Goal: Task Accomplishment & Management: Manage account settings

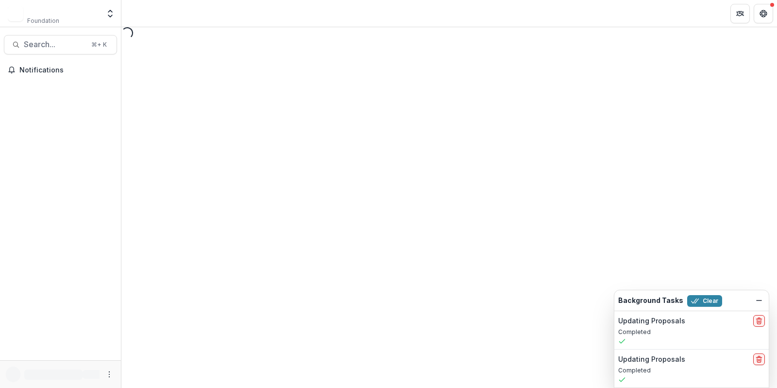
select select "********"
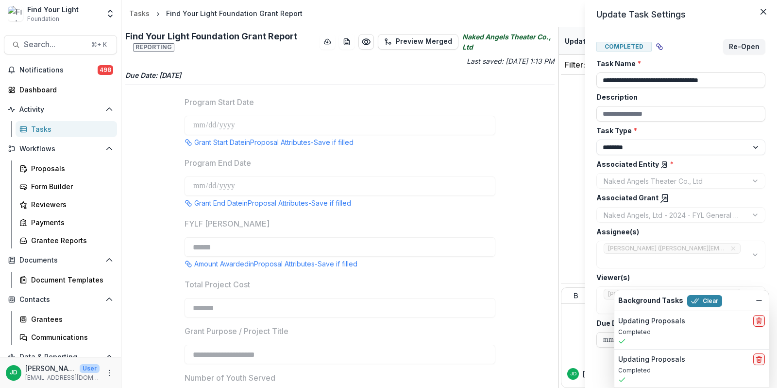
click at [49, 236] on div "**********" at bounding box center [388, 194] width 777 height 388
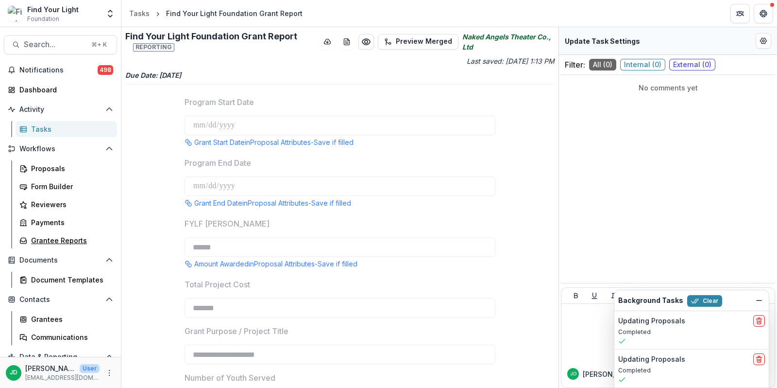
click at [49, 236] on div "Grantee Reports" at bounding box center [70, 240] width 78 height 10
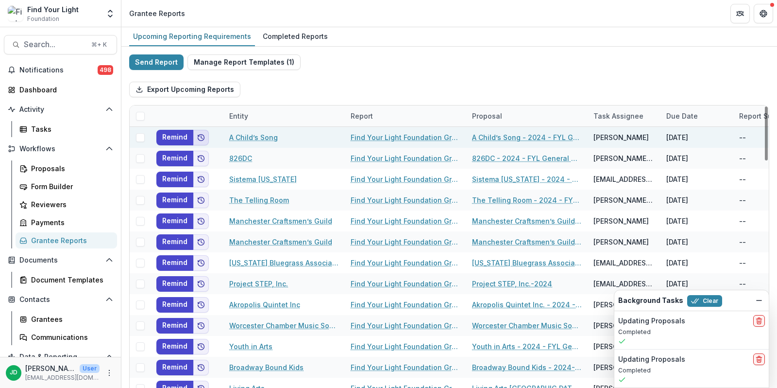
click at [201, 137] on polyline "Add to friends" at bounding box center [201, 137] width 1 height 3
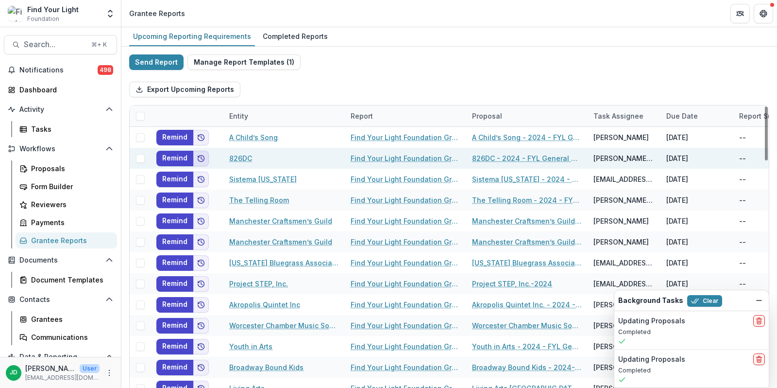
click at [201, 154] on icon "Add to friends" at bounding box center [201, 158] width 8 height 8
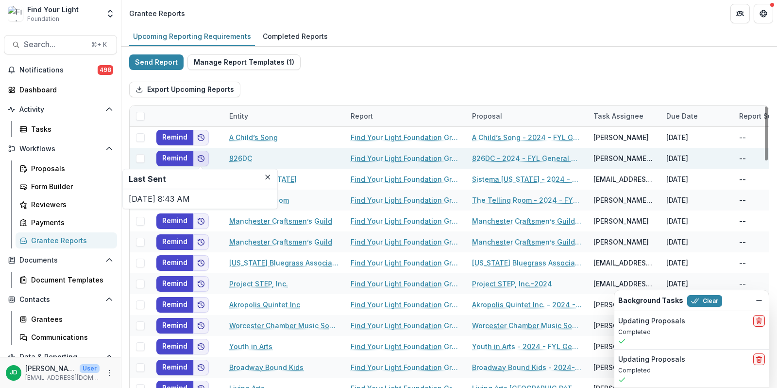
click at [201, 154] on icon "Add to friends" at bounding box center [201, 158] width 8 height 8
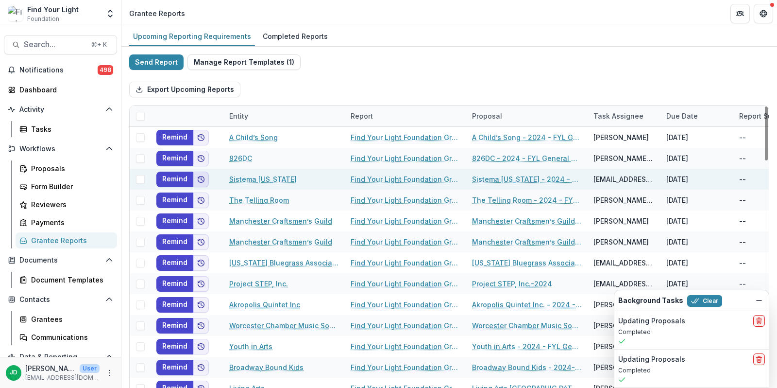
click at [201, 176] on icon "Add to friends" at bounding box center [201, 179] width 6 height 6
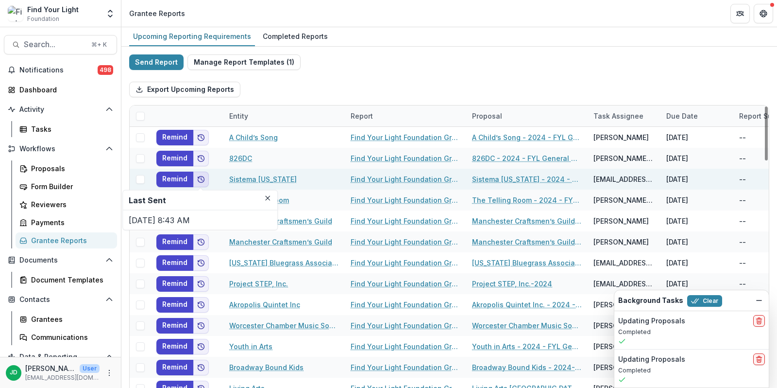
click at [201, 176] on icon "Add to friends" at bounding box center [201, 179] width 6 height 6
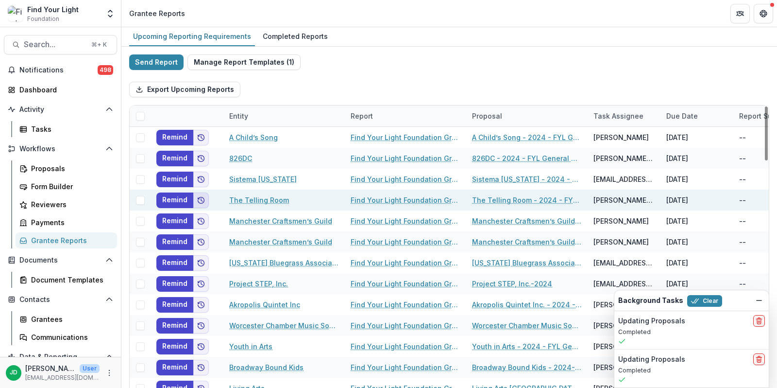
click at [201, 197] on icon "Add to friends" at bounding box center [201, 200] width 8 height 8
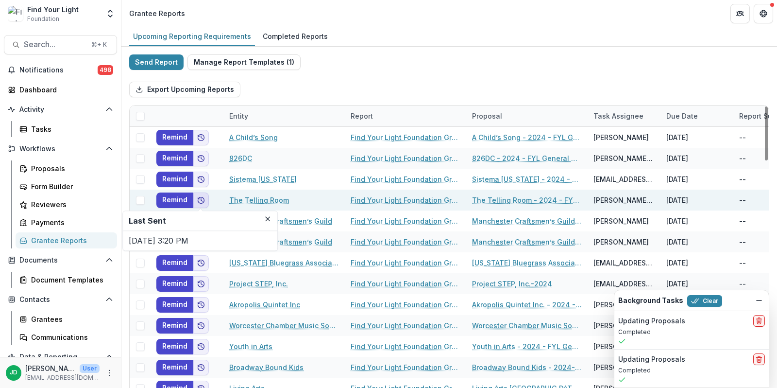
click at [201, 197] on icon "Add to friends" at bounding box center [201, 200] width 8 height 8
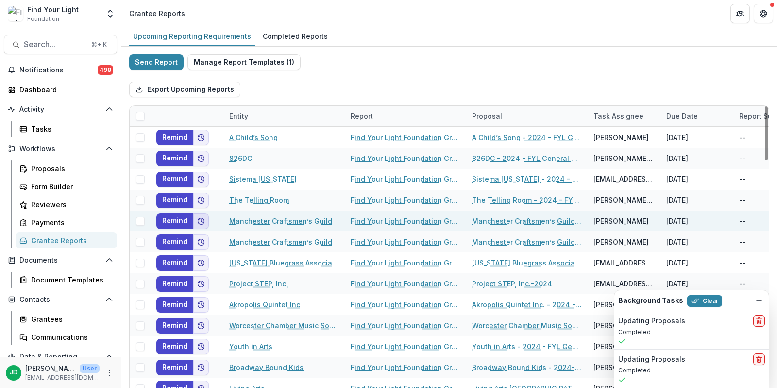
click at [202, 215] on button "Add to friends" at bounding box center [201, 221] width 16 height 16
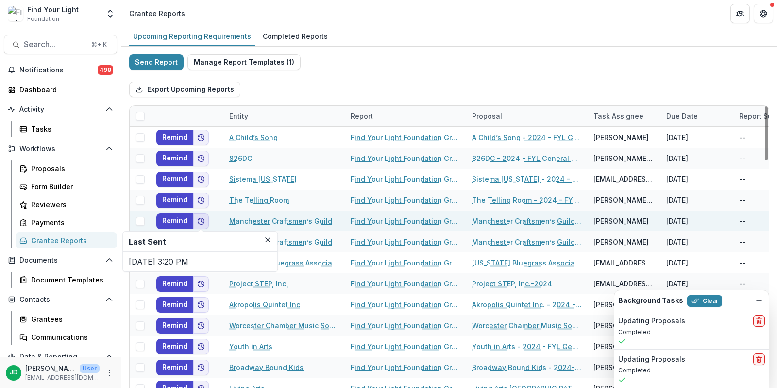
click at [202, 215] on button "Add to friends" at bounding box center [201, 221] width 16 height 16
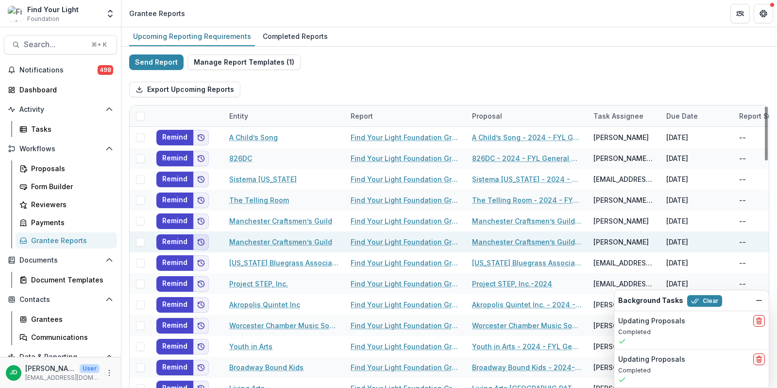
click at [201, 246] on button "Add to friends" at bounding box center [201, 242] width 16 height 16
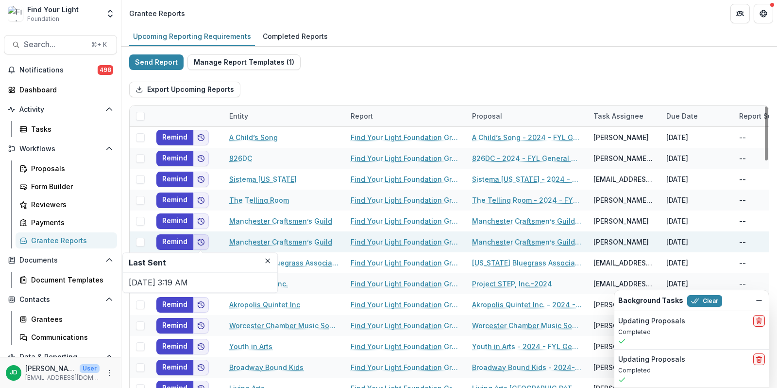
click at [201, 245] on button "Add to friends" at bounding box center [201, 242] width 16 height 16
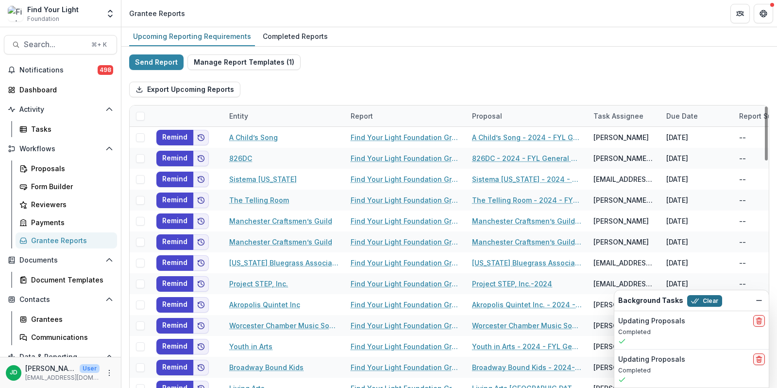
click at [706, 301] on button "Clear" at bounding box center [704, 301] width 35 height 12
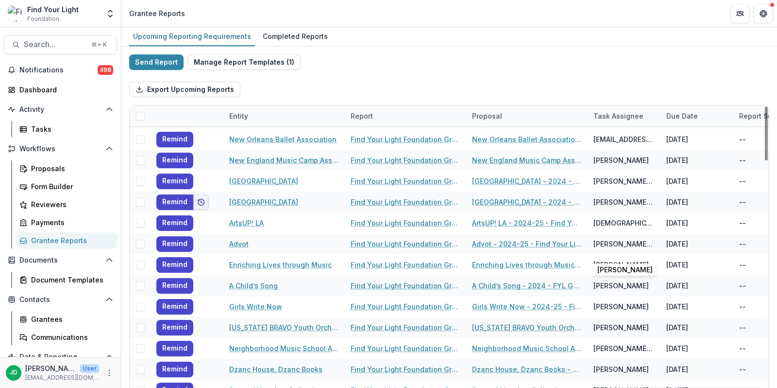
scroll to position [82, 0]
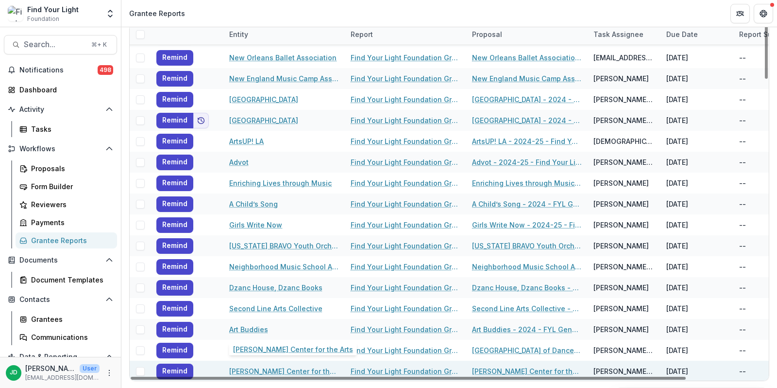
click at [292, 367] on link "Kupferberg Center for the Arts" at bounding box center [284, 371] width 110 height 10
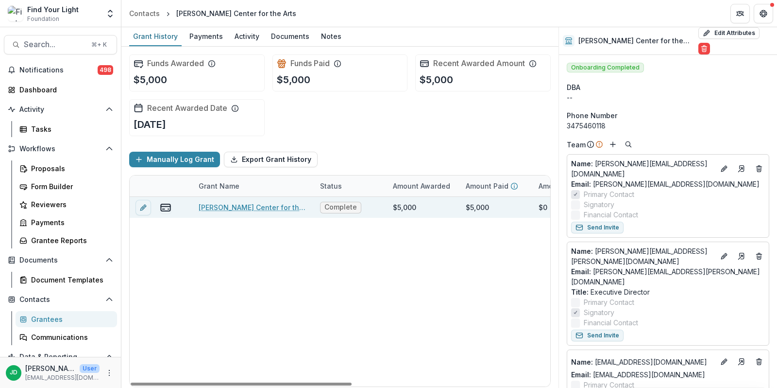
click at [277, 206] on link "Kupferberg Center for the Arts - 2024 - FYL General Grant Application" at bounding box center [254, 207] width 110 height 10
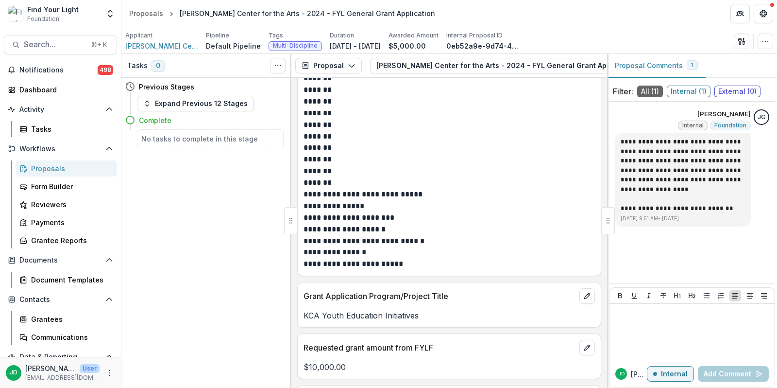
scroll to position [1158, 0]
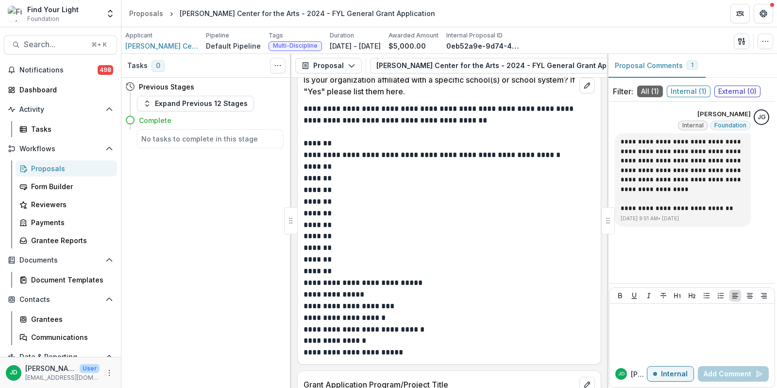
click at [45, 168] on div "Proposals" at bounding box center [70, 168] width 78 height 10
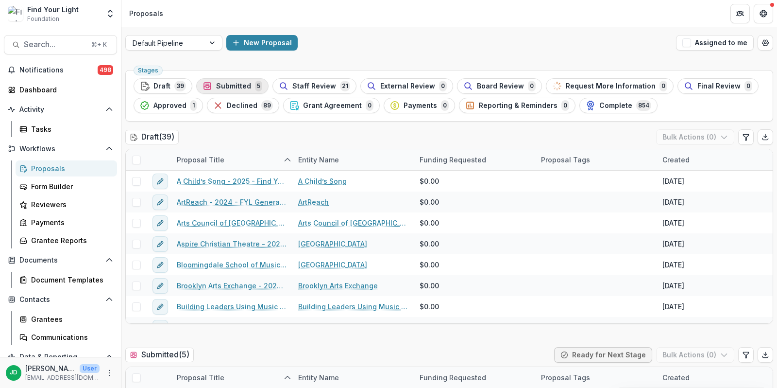
click at [246, 85] on span "Submitted" at bounding box center [233, 86] width 35 height 8
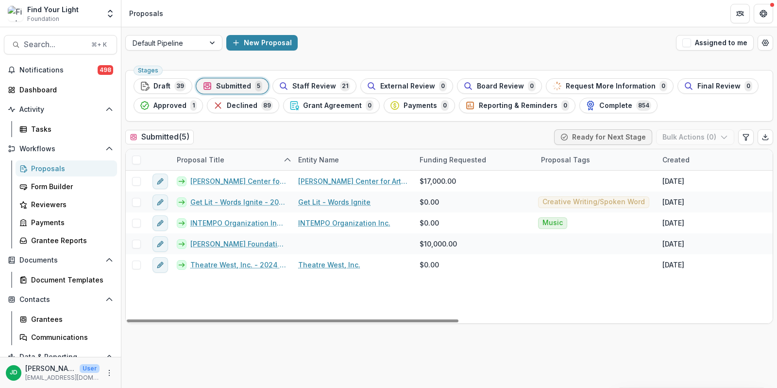
click at [70, 165] on div "Proposals" at bounding box center [70, 168] width 78 height 10
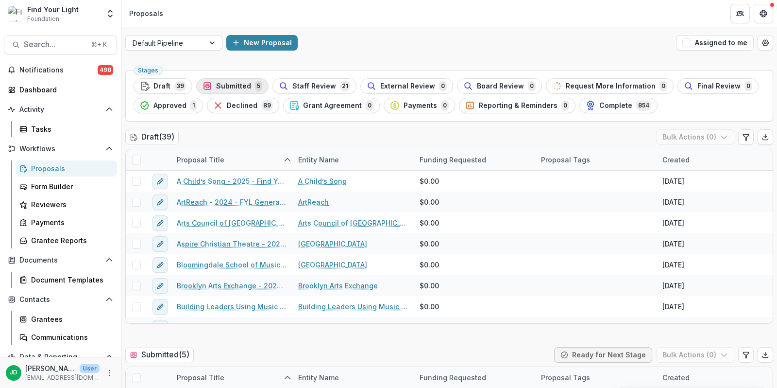
click at [227, 86] on span "Submitted" at bounding box center [233, 86] width 35 height 8
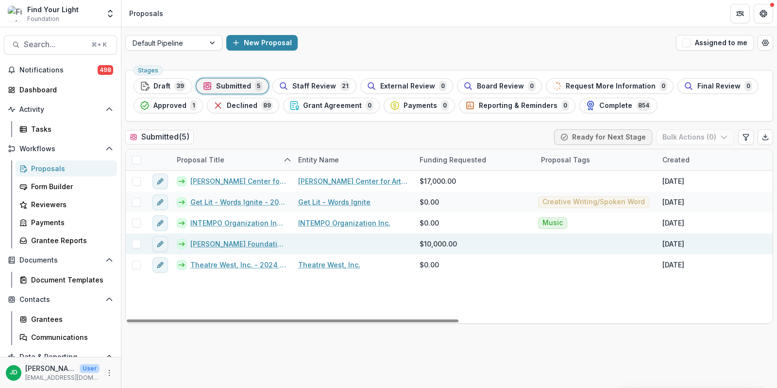
click at [216, 241] on link "[PERSON_NAME] Foundation - 2024 - FYL General Grant Application" at bounding box center [238, 244] width 96 height 10
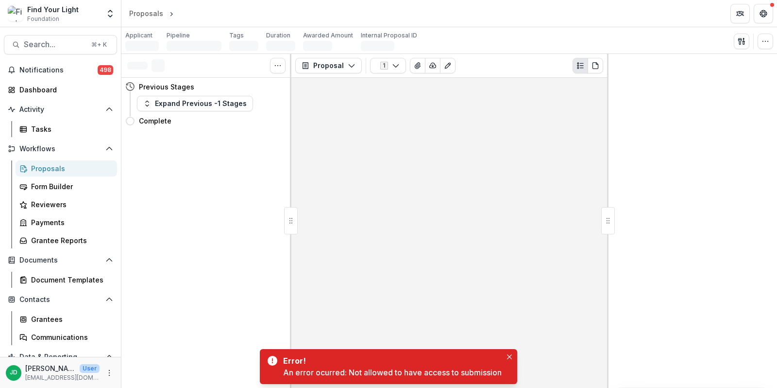
click at [59, 163] on div "Proposals" at bounding box center [70, 168] width 78 height 10
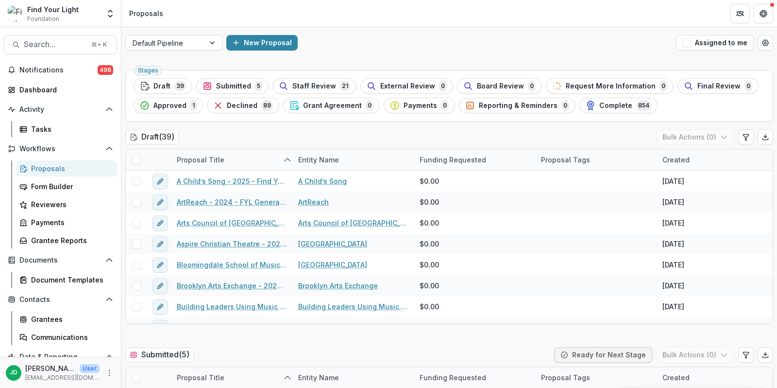
click at [61, 171] on div "Proposals" at bounding box center [70, 168] width 78 height 10
click at [235, 104] on span "Declined" at bounding box center [242, 106] width 31 height 8
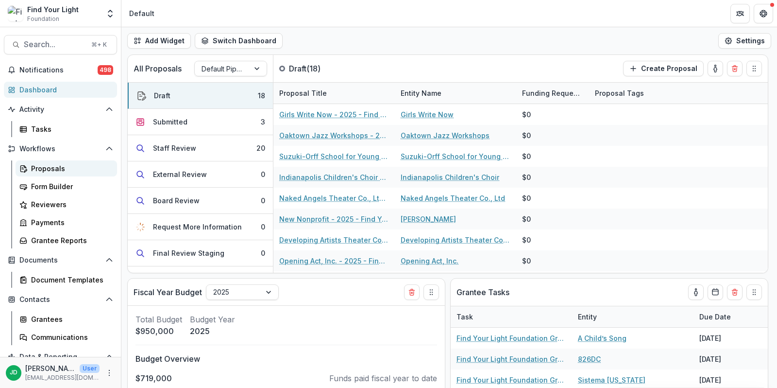
click at [50, 164] on div "Proposals" at bounding box center [70, 168] width 78 height 10
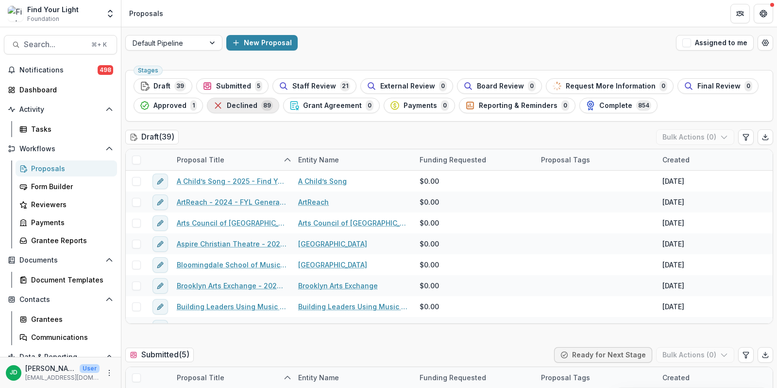
click at [233, 108] on span "Declined" at bounding box center [242, 106] width 31 height 8
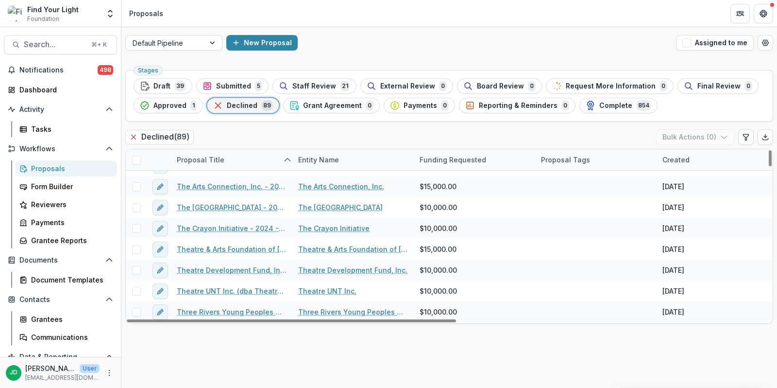
scroll to position [1706, 0]
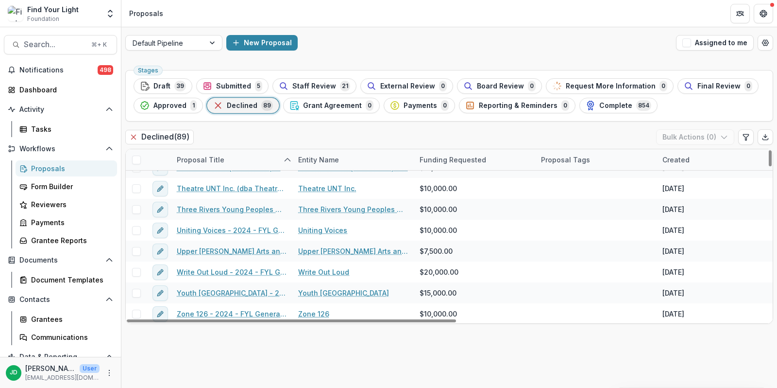
click at [232, 77] on div "Stages Draft 39 Submitted 5 Staff Review 21 External Review 0 Board Review 0 Re…" at bounding box center [449, 95] width 648 height 51
click at [231, 84] on span "Submitted" at bounding box center [233, 86] width 35 height 8
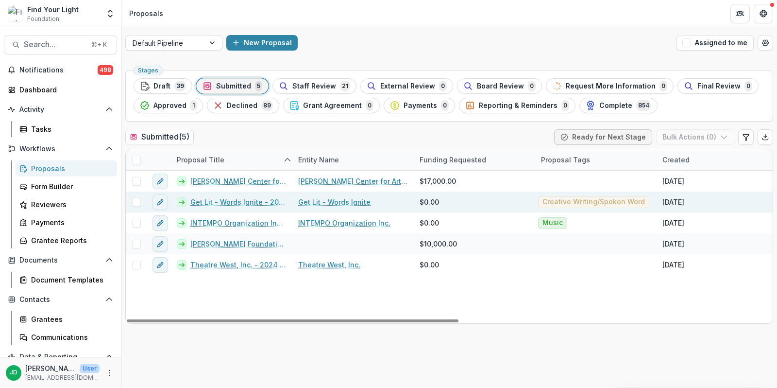
click at [137, 200] on span at bounding box center [136, 202] width 9 height 9
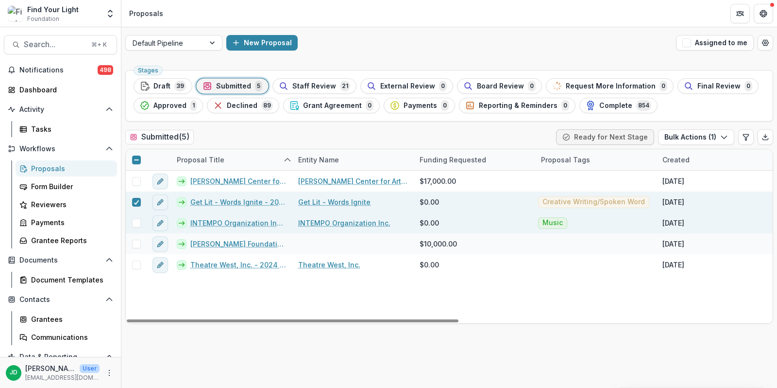
click at [136, 220] on span at bounding box center [136, 223] width 9 height 9
click at [689, 133] on button "Bulk Actions ( 2 )" at bounding box center [696, 137] width 78 height 16
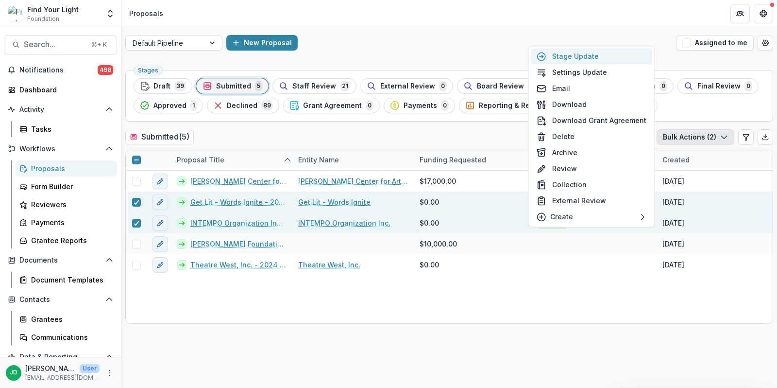
click at [597, 58] on button "Stage Update" at bounding box center [591, 56] width 121 height 16
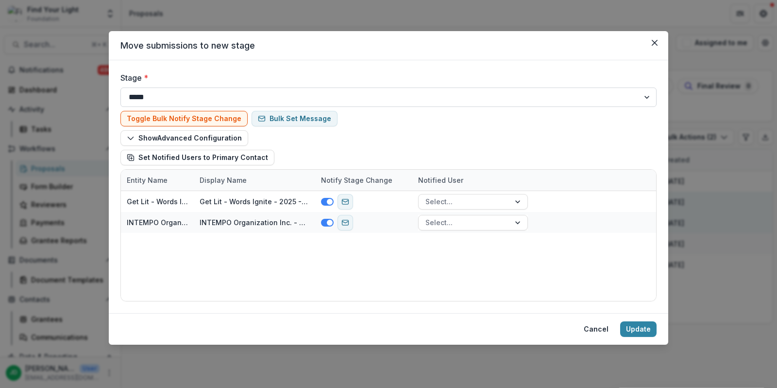
click at [311, 95] on select "**********" at bounding box center [388, 96] width 536 height 19
select select "**********"
click at [120, 87] on select "**********" at bounding box center [388, 96] width 536 height 19
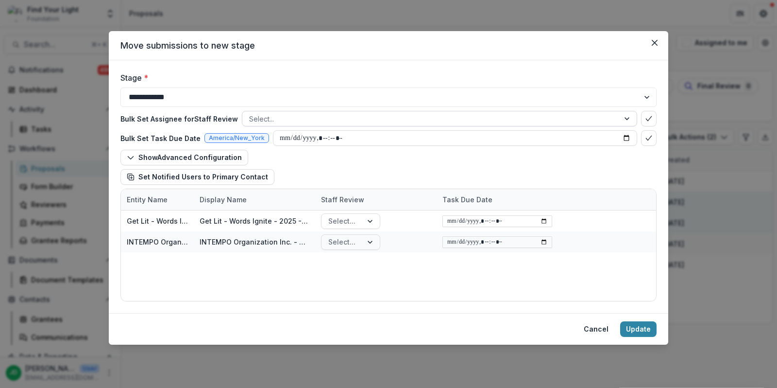
click at [302, 114] on div at bounding box center [430, 119] width 363 height 12
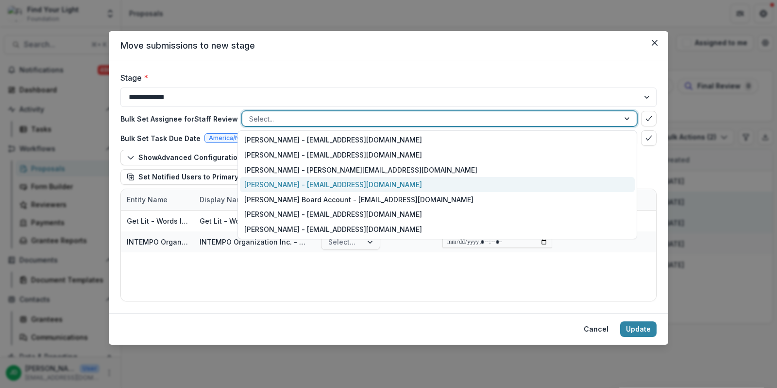
click at [293, 177] on div "Jake Goldbas - jgoldbas@fylf.org" at bounding box center [437, 184] width 395 height 15
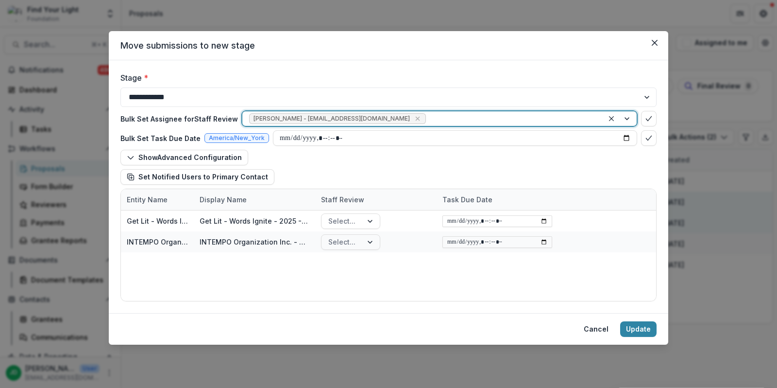
click at [428, 116] on div at bounding box center [512, 119] width 169 height 12
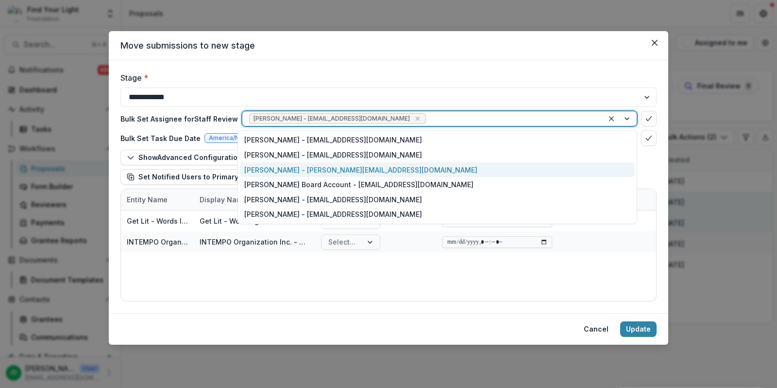
click at [343, 167] on div "Jeffrey Dollinger - jdollinger@fylf.org" at bounding box center [437, 169] width 395 height 15
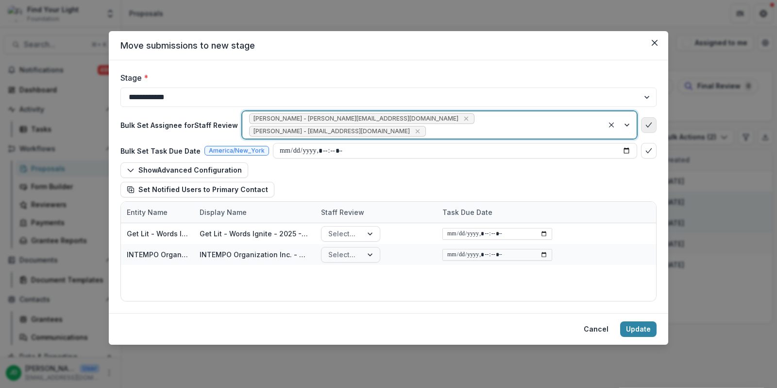
click at [650, 121] on icon "bulk-confirm-option" at bounding box center [649, 125] width 8 height 8
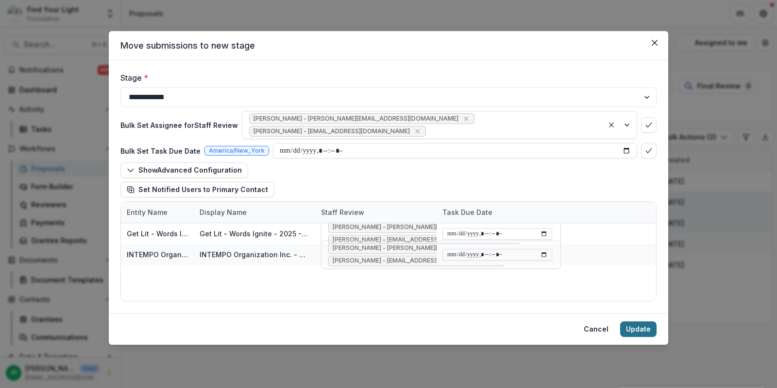
click at [639, 330] on button "Update" at bounding box center [638, 329] width 36 height 16
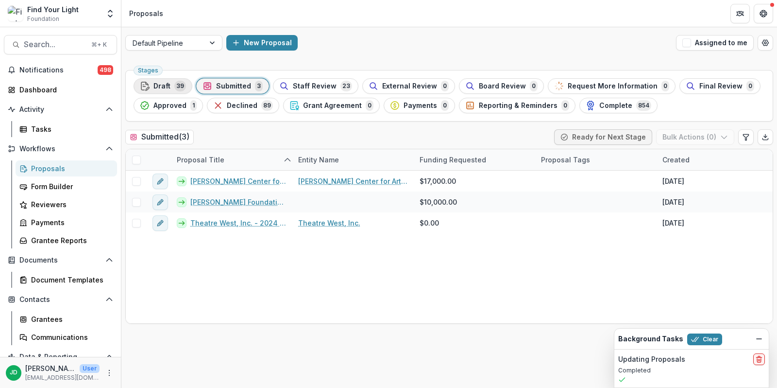
click at [167, 87] on span "Draft" at bounding box center [162, 86] width 17 height 8
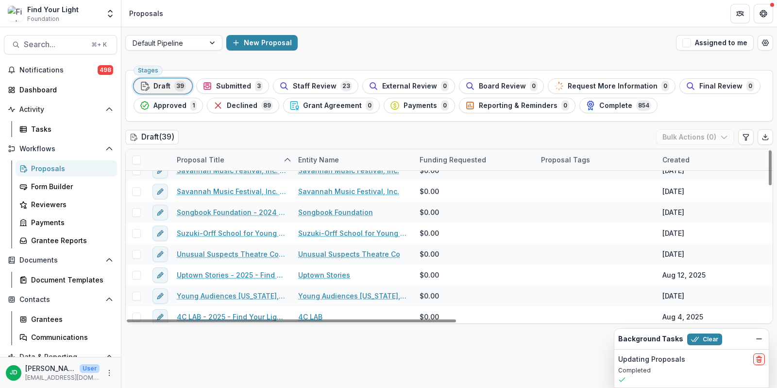
scroll to position [661, 0]
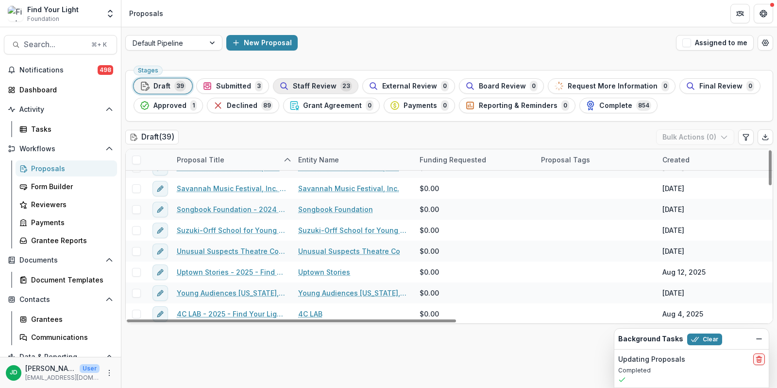
click at [326, 87] on span "Staff Review" at bounding box center [315, 86] width 44 height 8
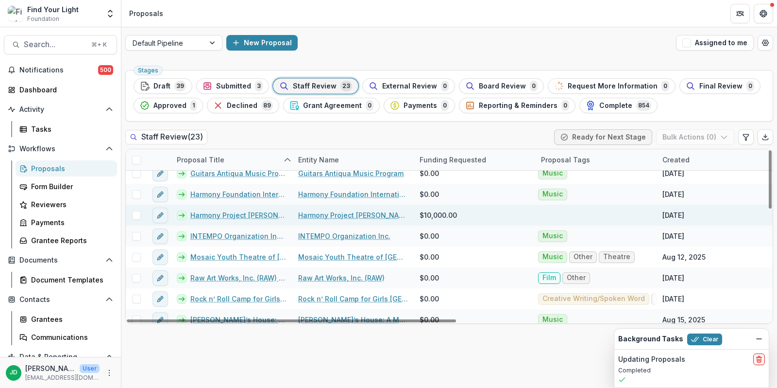
scroll to position [169, 0]
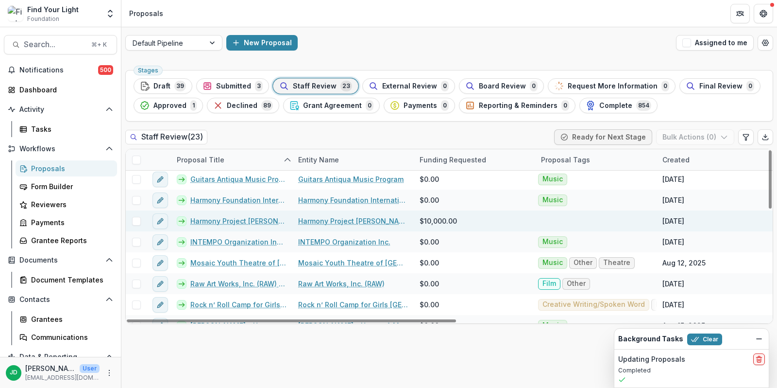
click at [139, 217] on span at bounding box center [136, 221] width 9 height 9
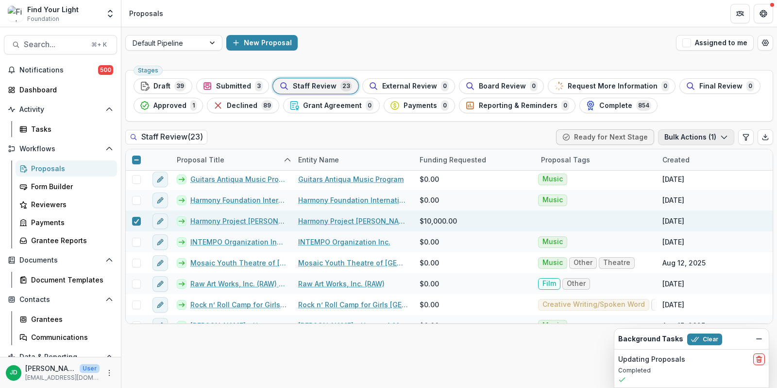
click at [681, 134] on button "Bulk Actions ( 1 )" at bounding box center [696, 137] width 76 height 16
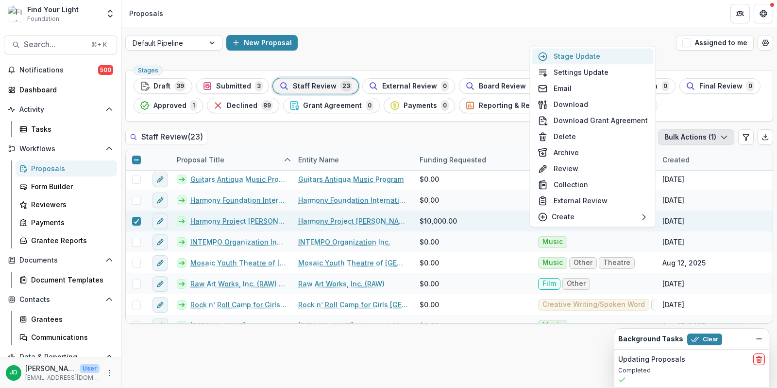
click at [601, 60] on button "Stage Update" at bounding box center [592, 56] width 121 height 16
select select "*****"
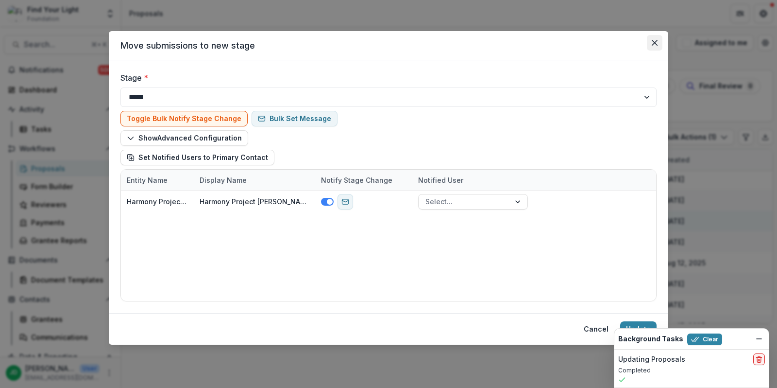
click at [652, 45] on icon "Close" at bounding box center [655, 43] width 6 height 6
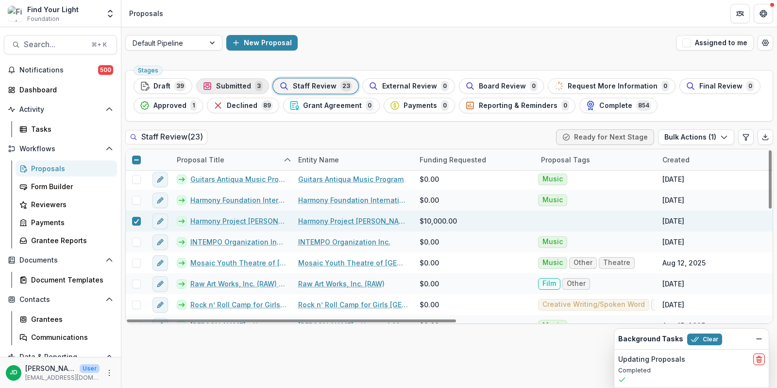
click at [243, 83] on span "Submitted" at bounding box center [233, 86] width 35 height 8
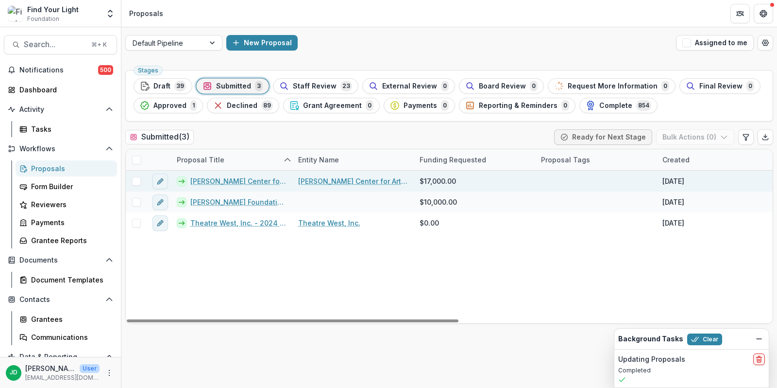
click at [218, 177] on link "[PERSON_NAME] Center for Arts and Music - 2024 - FYL General Grant Application" at bounding box center [238, 181] width 96 height 10
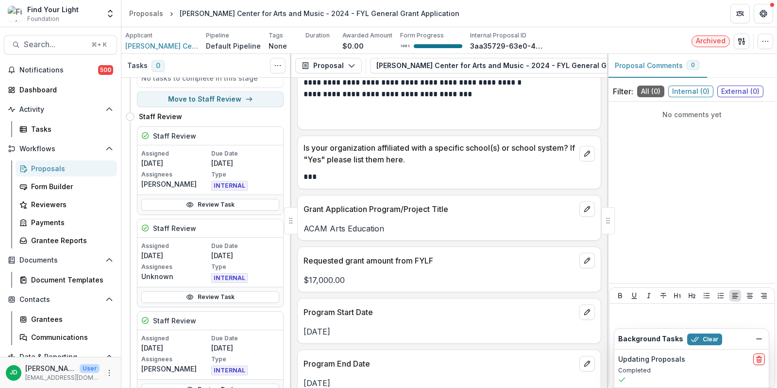
scroll to position [1024, 0]
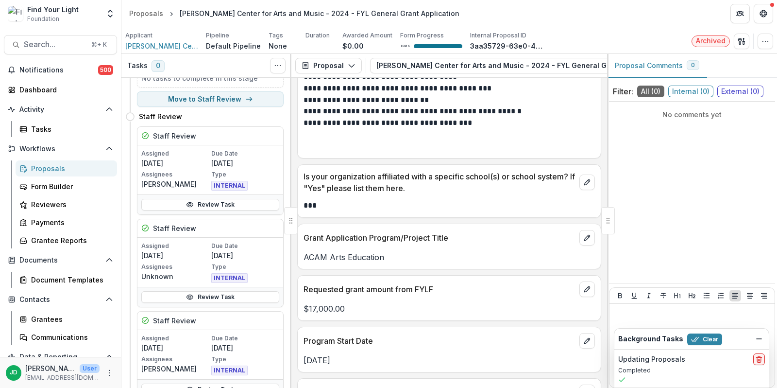
click at [46, 168] on div "Proposals" at bounding box center [70, 168] width 78 height 10
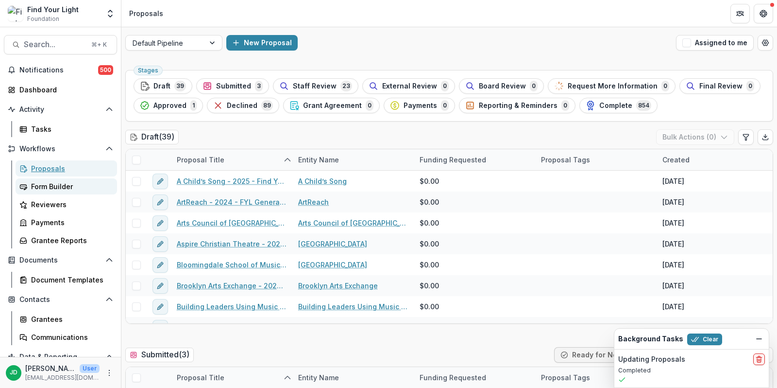
scroll to position [45, 0]
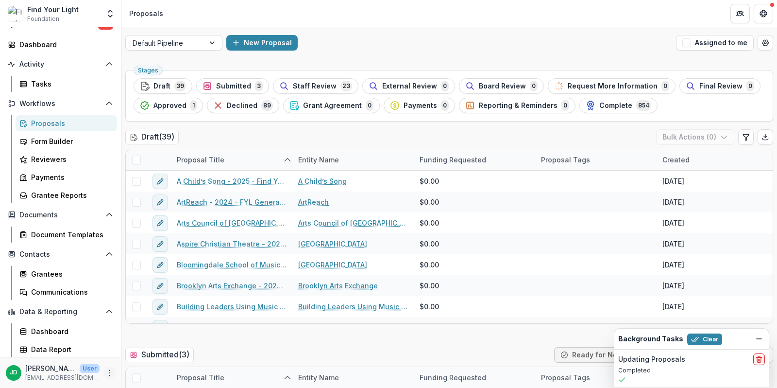
click at [105, 372] on icon "More" at bounding box center [109, 373] width 8 height 8
click at [143, 366] on button "Logout" at bounding box center [171, 368] width 104 height 16
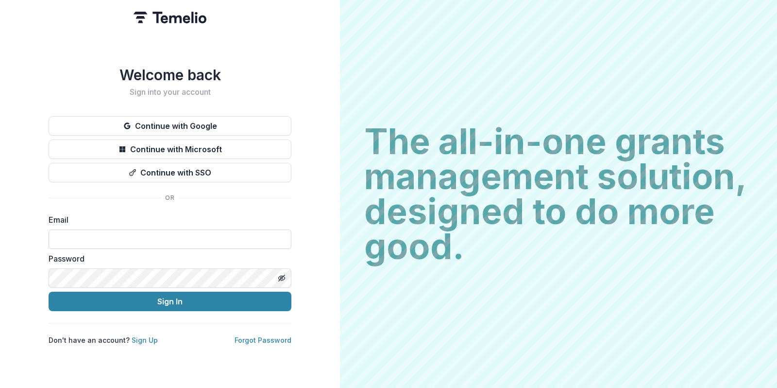
click at [113, 246] on input at bounding box center [170, 238] width 243 height 19
type input "**********"
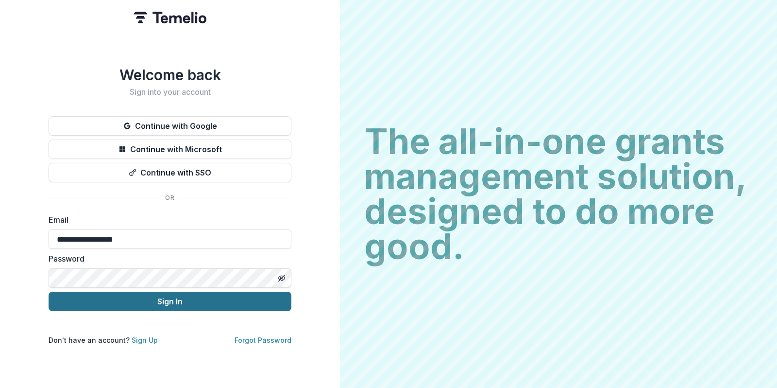
click at [161, 298] on button "Sign In" at bounding box center [170, 300] width 243 height 19
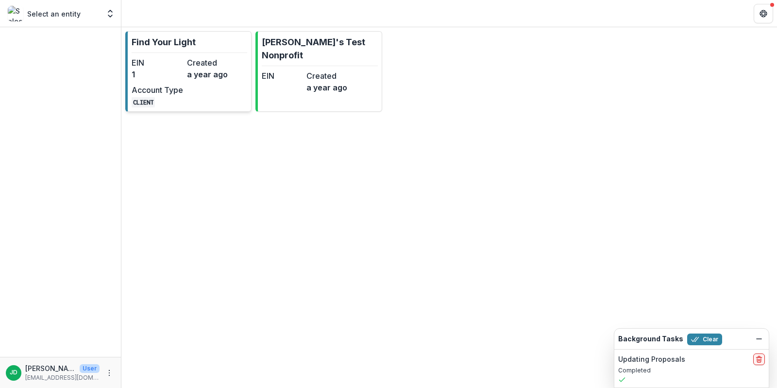
click at [192, 75] on dd "a year ago" at bounding box center [212, 74] width 51 height 12
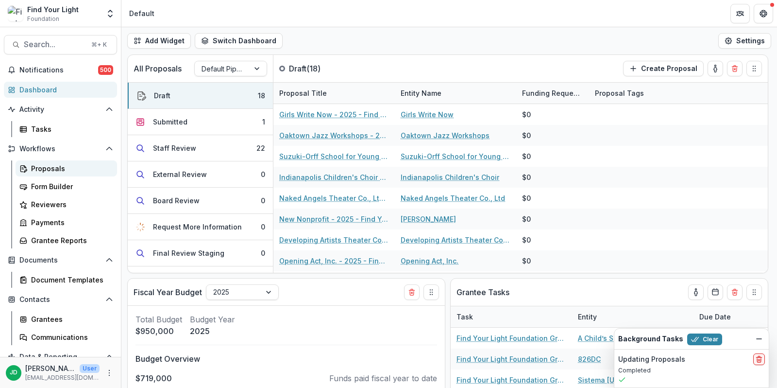
click at [68, 165] on div "Proposals" at bounding box center [70, 168] width 78 height 10
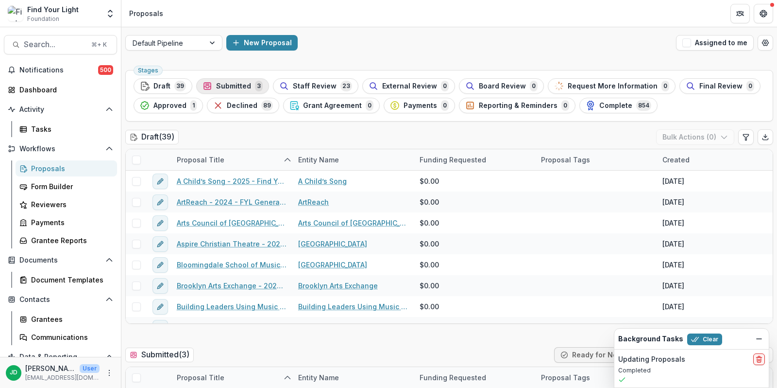
click at [227, 83] on span "Submitted" at bounding box center [233, 86] width 35 height 8
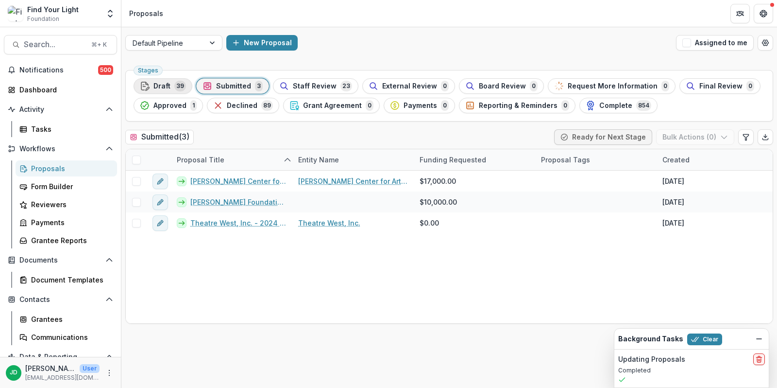
click at [169, 83] on span "Draft" at bounding box center [162, 86] width 17 height 8
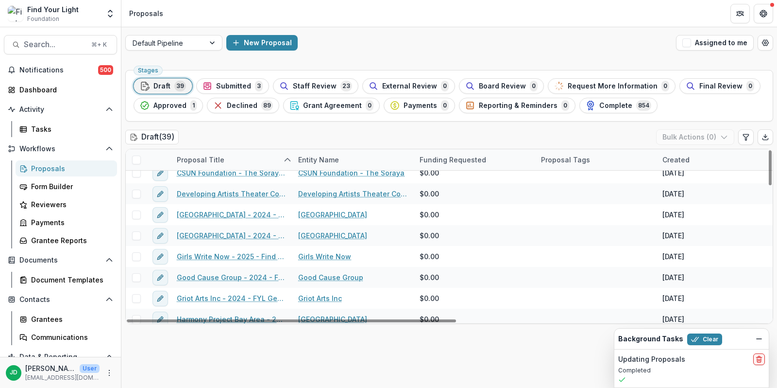
scroll to position [185, 0]
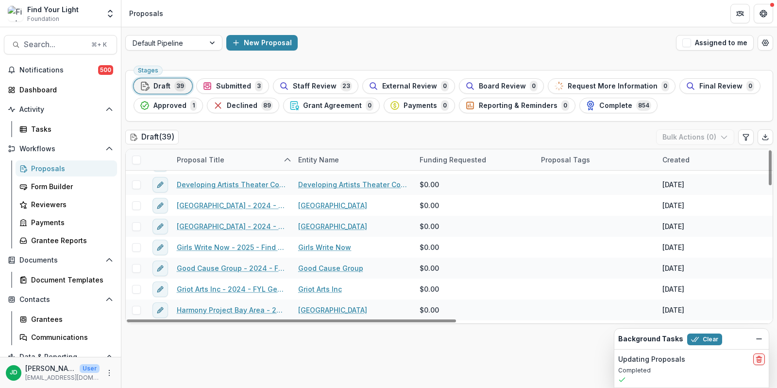
click at [669, 157] on div "Created" at bounding box center [676, 159] width 39 height 10
click at [683, 202] on span "Sort Ascending" at bounding box center [701, 201] width 51 height 8
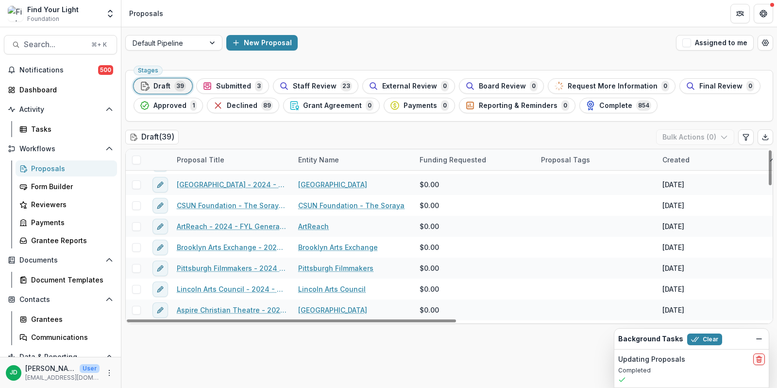
click at [616, 160] on div "Proposal Tags" at bounding box center [595, 159] width 121 height 21
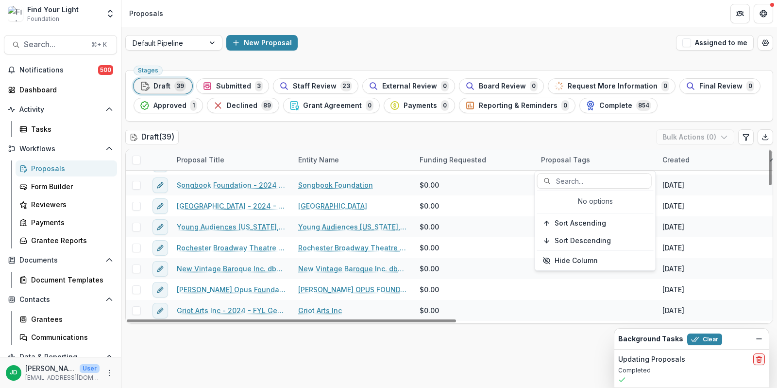
scroll to position [18, 0]
